Goal: Find specific page/section: Find specific page/section

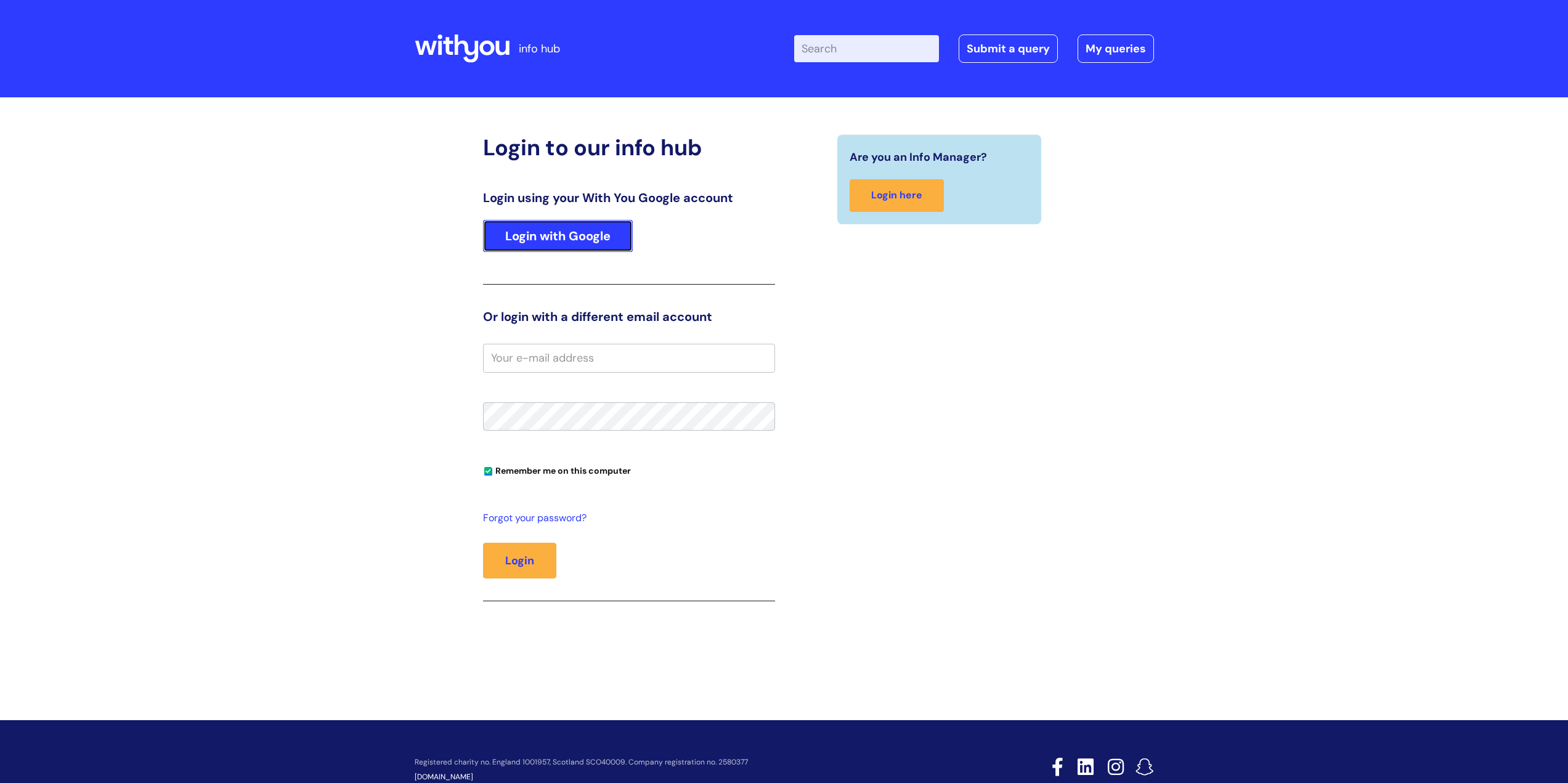
click at [564, 240] on link "Login with Google" at bounding box center [558, 236] width 150 height 32
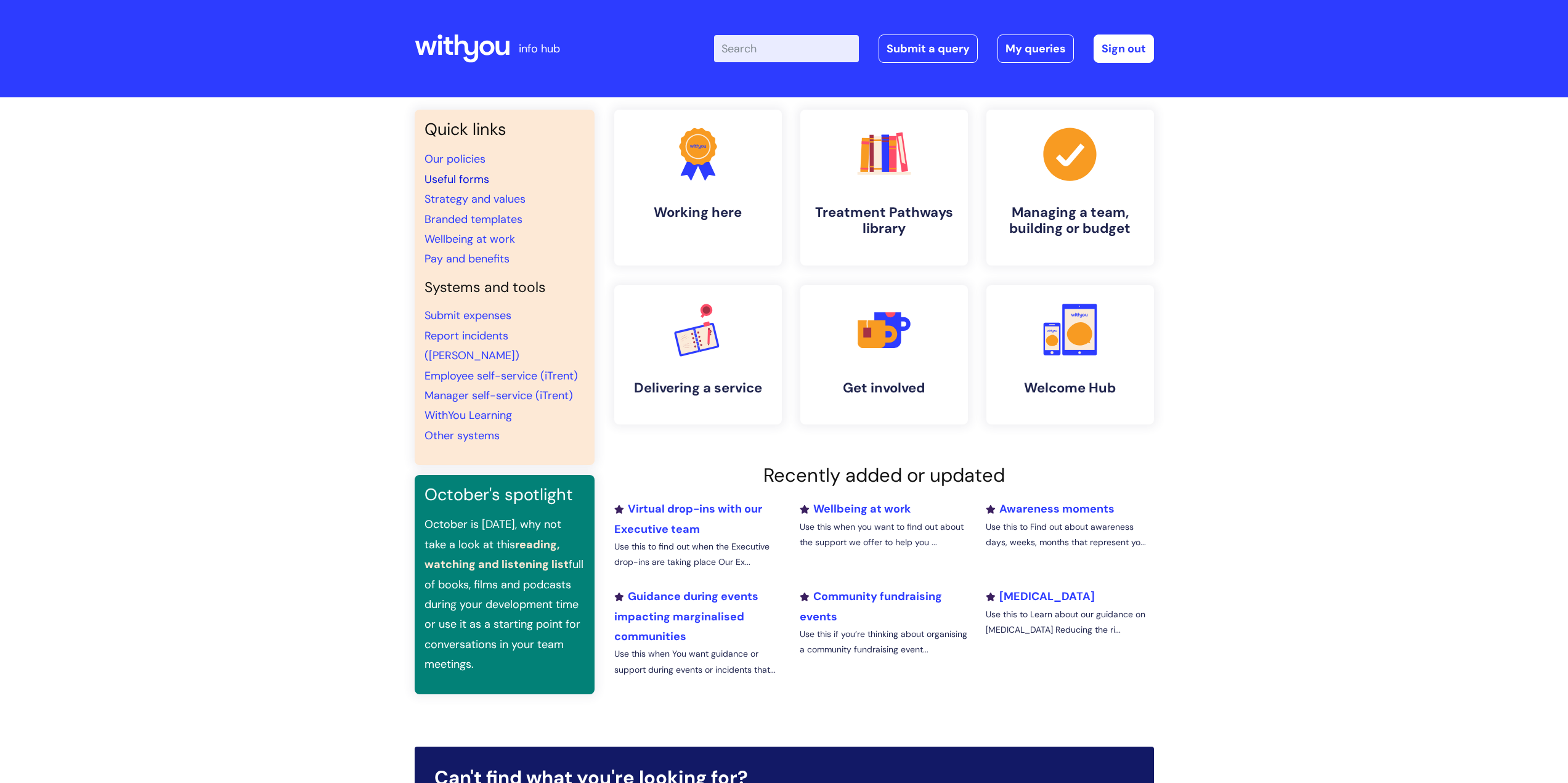
click at [462, 180] on link "Useful forms" at bounding box center [456, 179] width 65 height 15
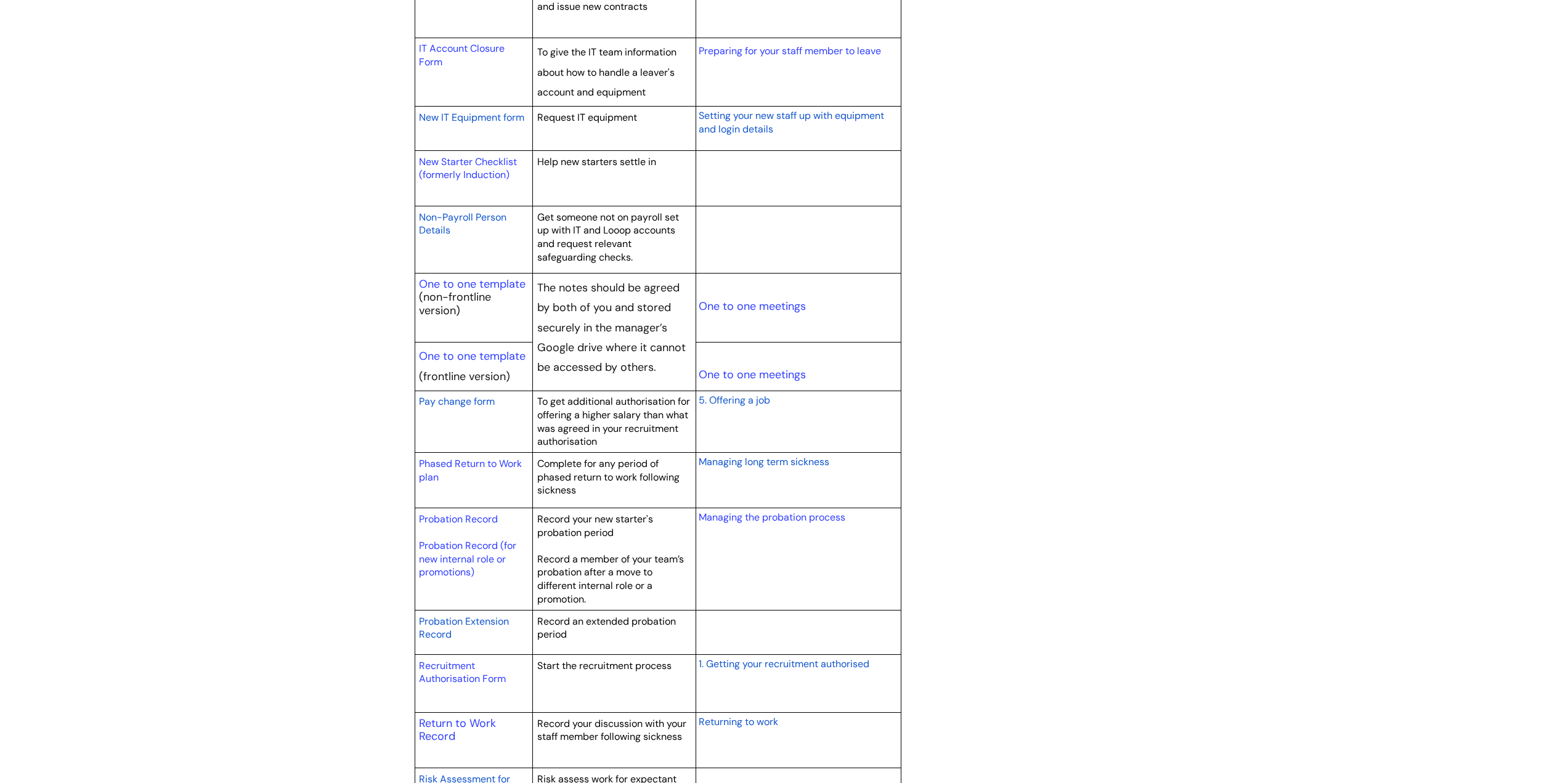
scroll to position [1294, 0]
